Goal: Check status: Check status

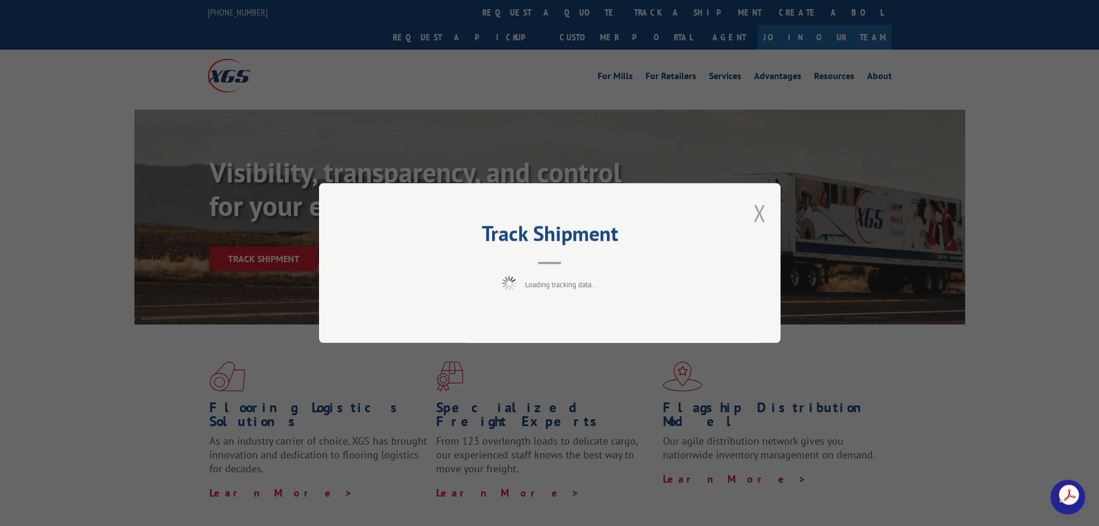
click at [755, 215] on div "Track Shipment Loading tracking data..." at bounding box center [550, 263] width 462 height 160
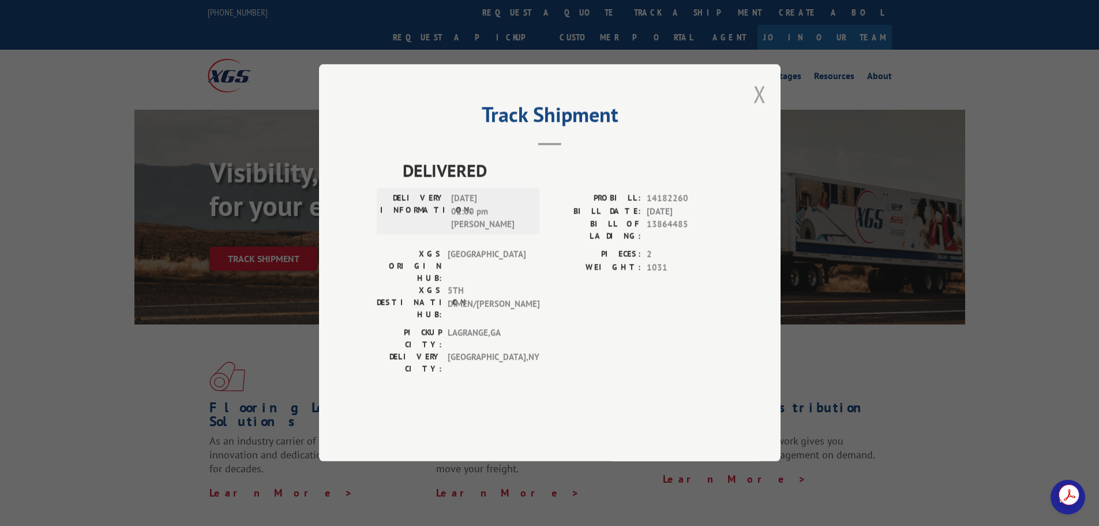
click at [764, 109] on button "Close modal" at bounding box center [760, 93] width 13 height 31
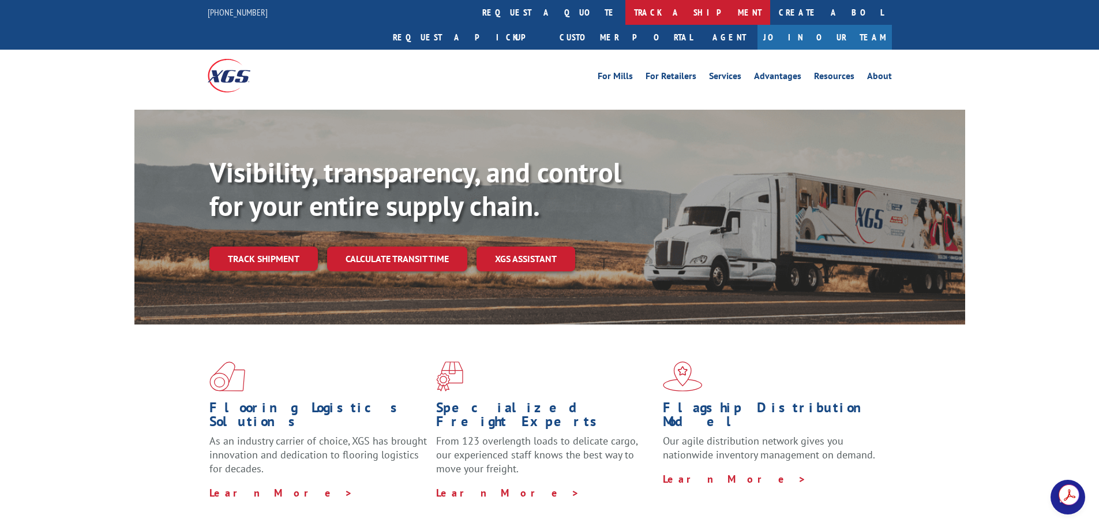
click at [626, 20] on link "track a shipment" at bounding box center [698, 12] width 145 height 25
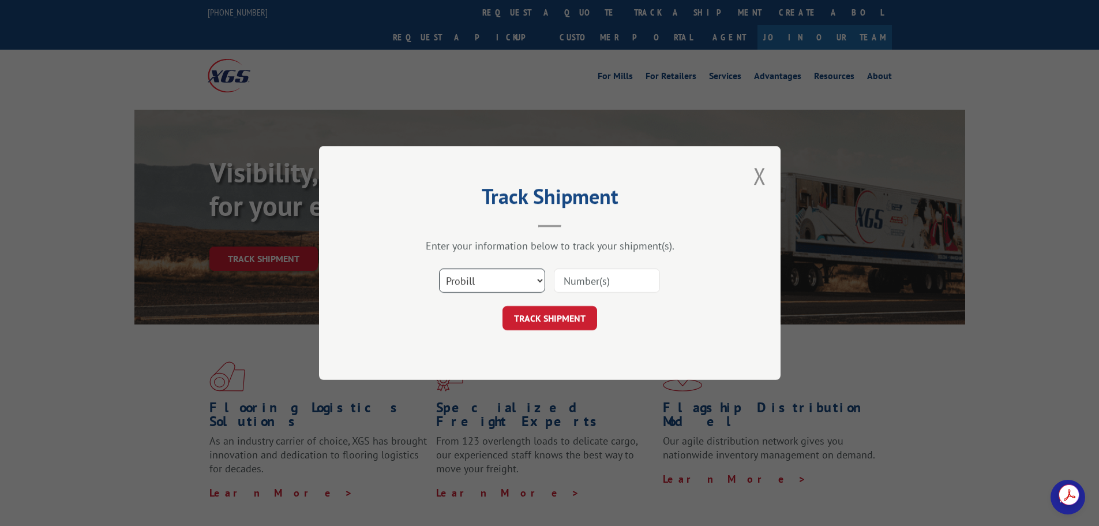
drag, startPoint x: 527, startPoint y: 276, endPoint x: 526, endPoint y: 283, distance: 6.5
click at [527, 277] on select "Select category... Probill BOL PO" at bounding box center [492, 280] width 106 height 24
select select "bol"
click at [439, 268] on select "Select category... Probill BOL PO" at bounding box center [492, 280] width 106 height 24
click at [569, 287] on input at bounding box center [607, 280] width 106 height 24
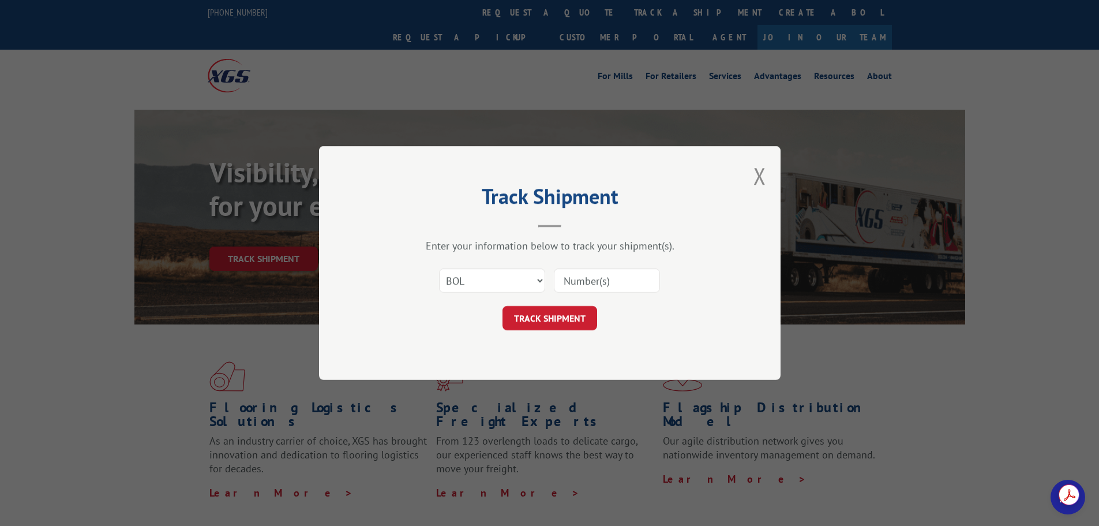
paste input "6100048888"
type input "6100048888"
click at [567, 320] on button "TRACK SHIPMENT" at bounding box center [550, 318] width 95 height 24
